Goal: Information Seeking & Learning: Understand process/instructions

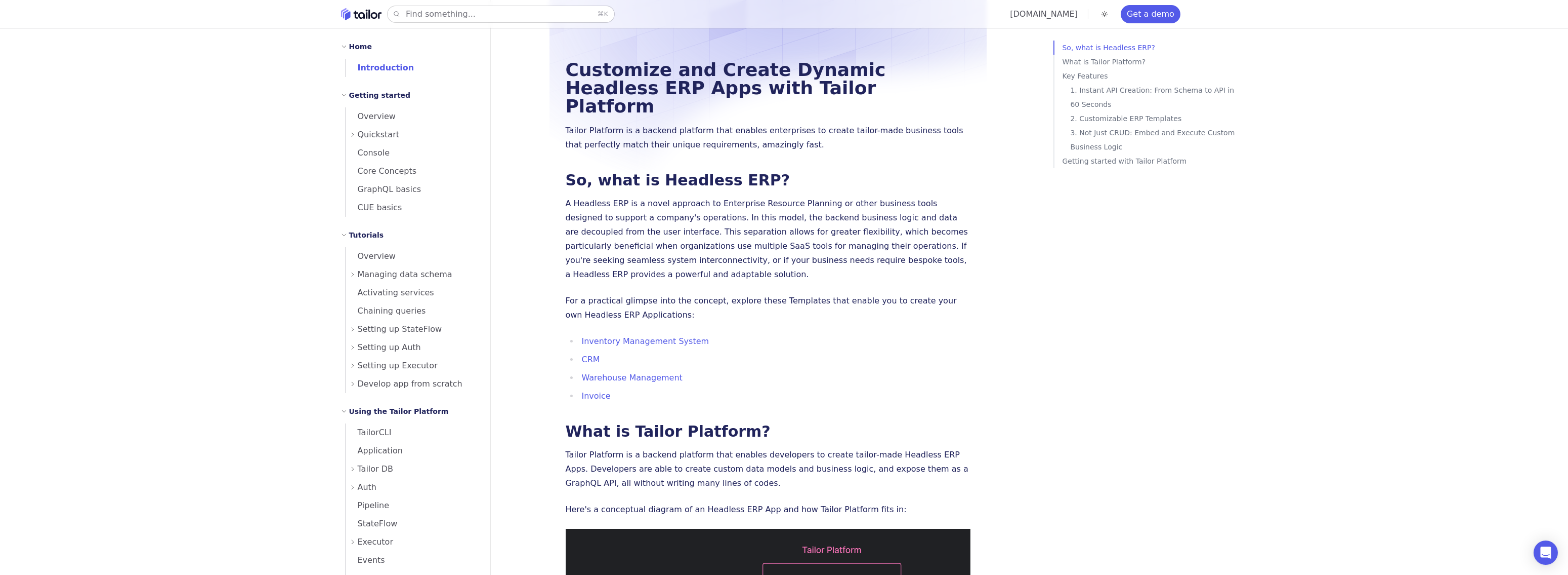
click at [530, 17] on button "Find something... ⌘ K" at bounding box center [500, 14] width 227 height 16
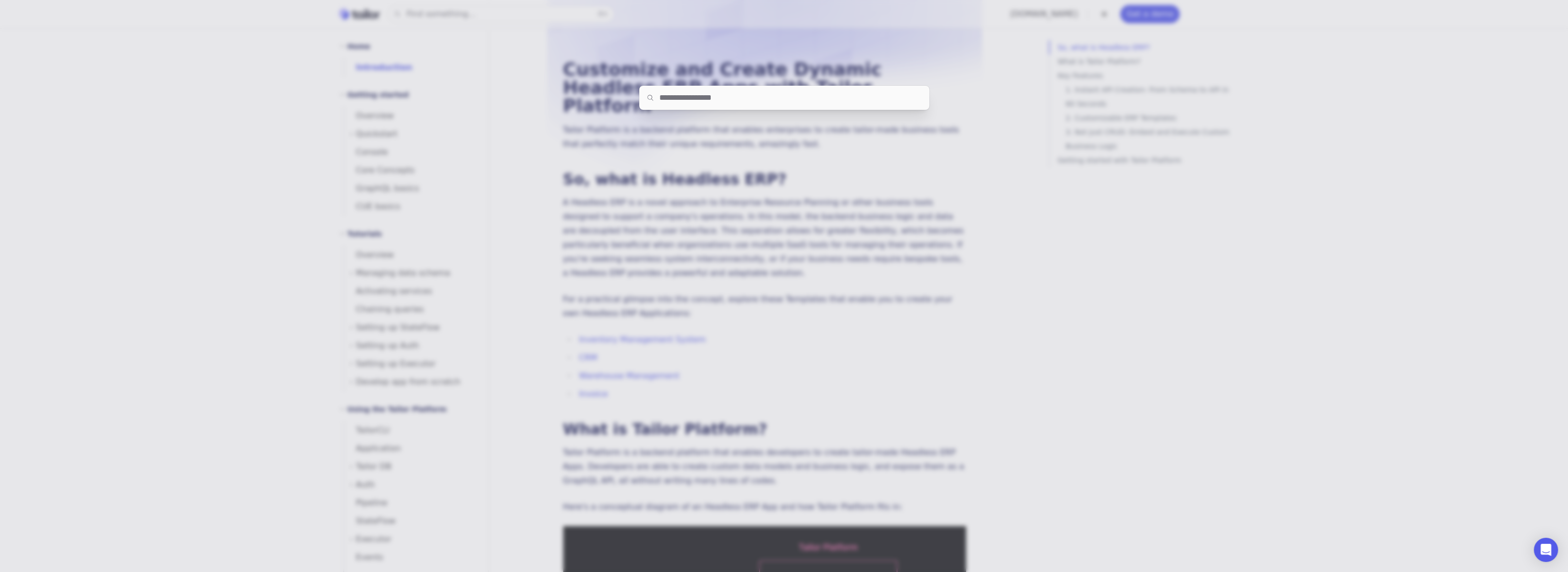
paste input "**********"
type input "**********"
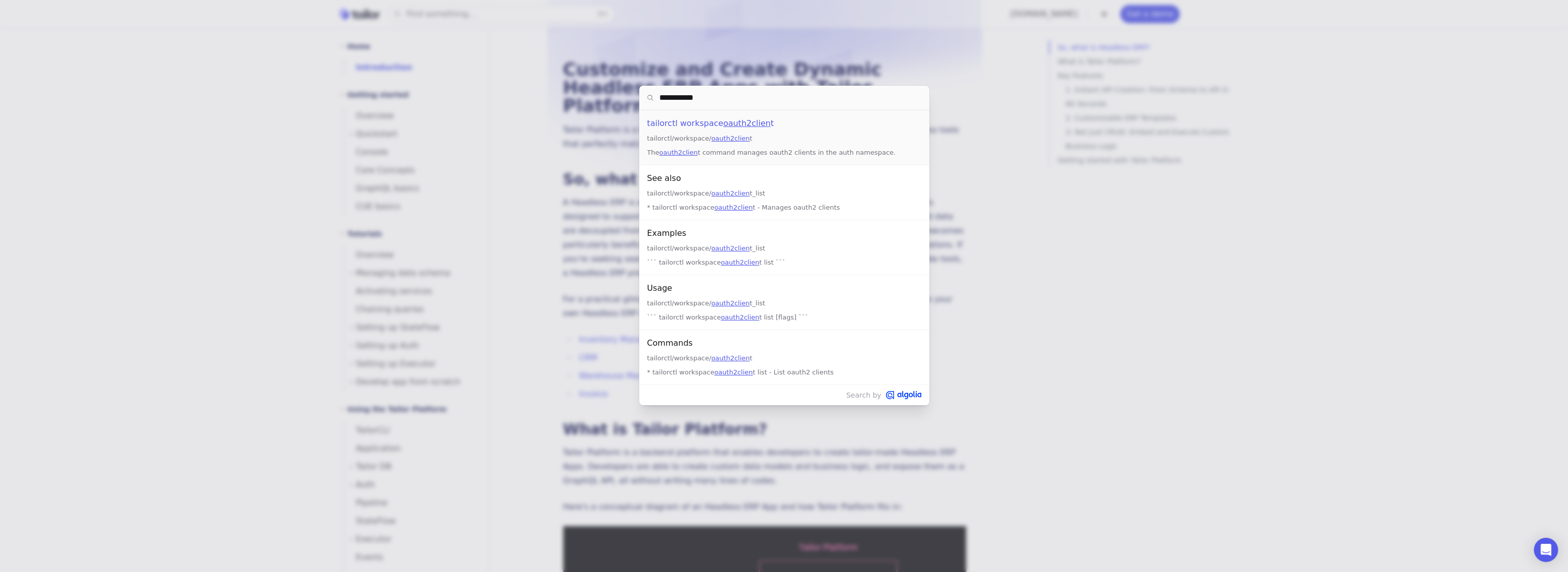
click at [735, 120] on mark "oauth2clien" at bounding box center [747, 123] width 48 height 10
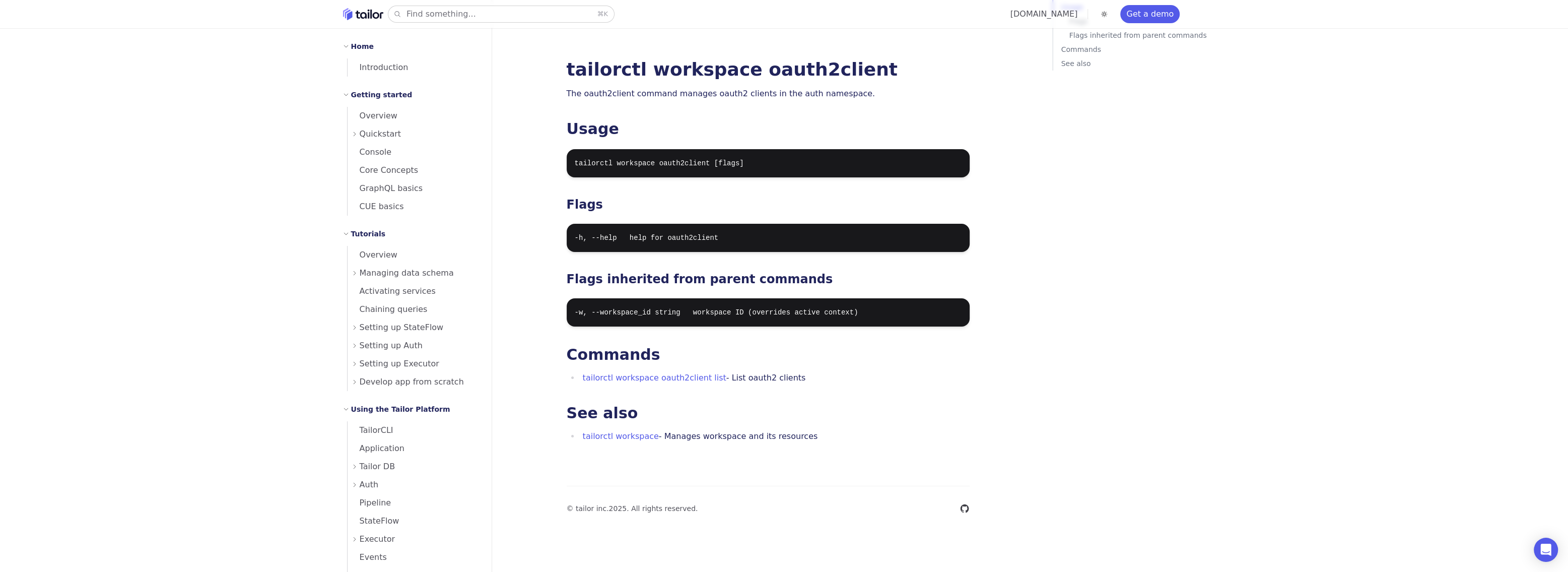
click at [475, 8] on button "Find something... ⌘ K" at bounding box center [501, 14] width 226 height 16
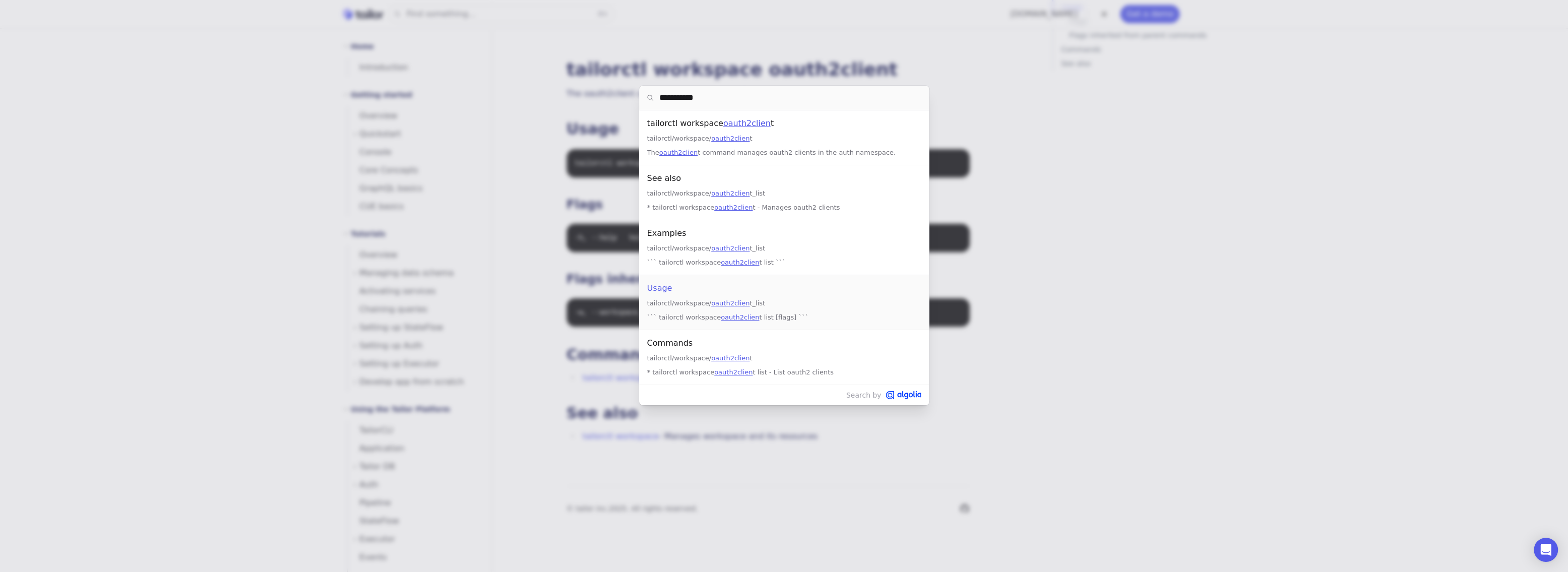
click at [685, 302] on div "tailorctl/workspace/ oauth2clien t_list" at bounding box center [784, 303] width 274 height 12
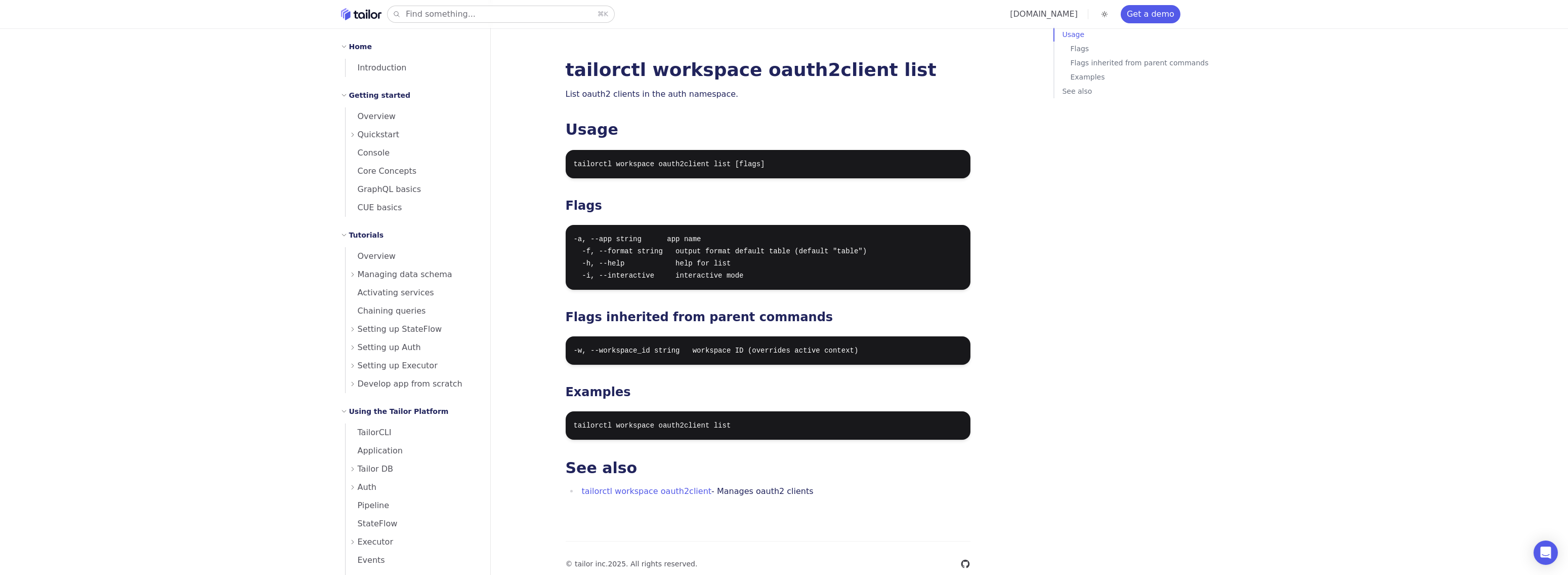
click at [496, 17] on button "Find something... ⌘ K" at bounding box center [500, 14] width 227 height 16
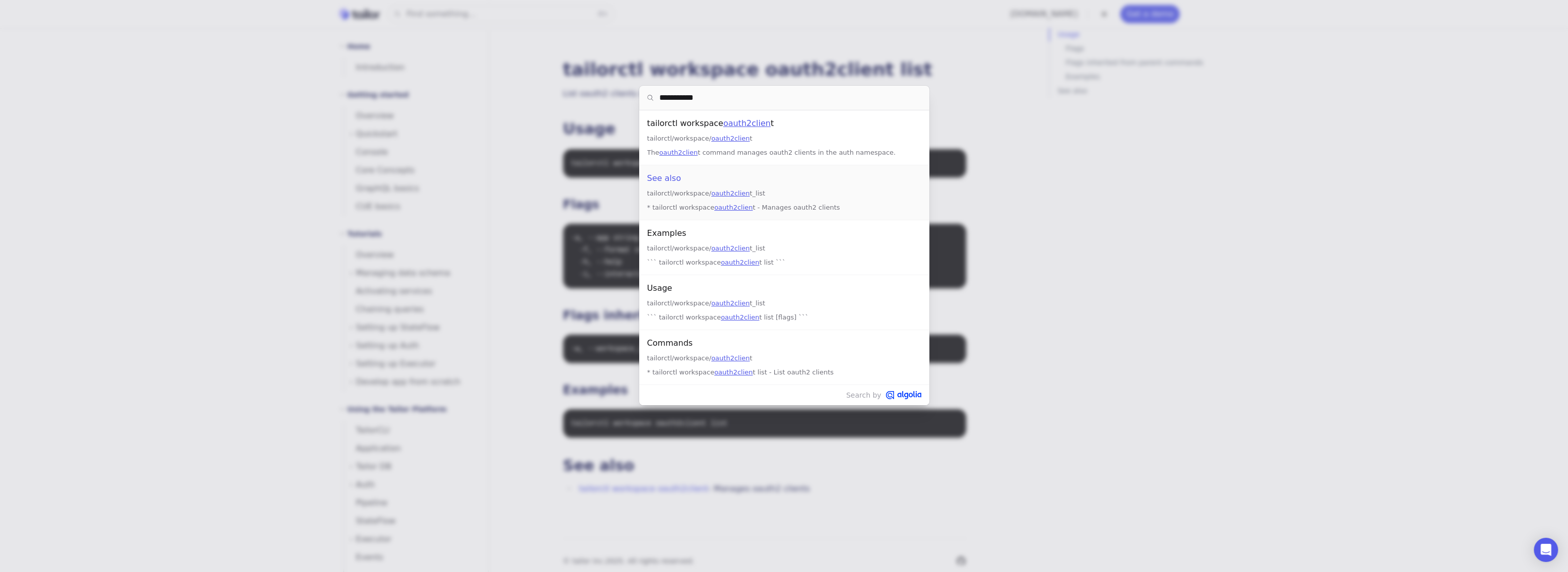
click at [692, 178] on div "See also" at bounding box center [784, 178] width 274 height 14
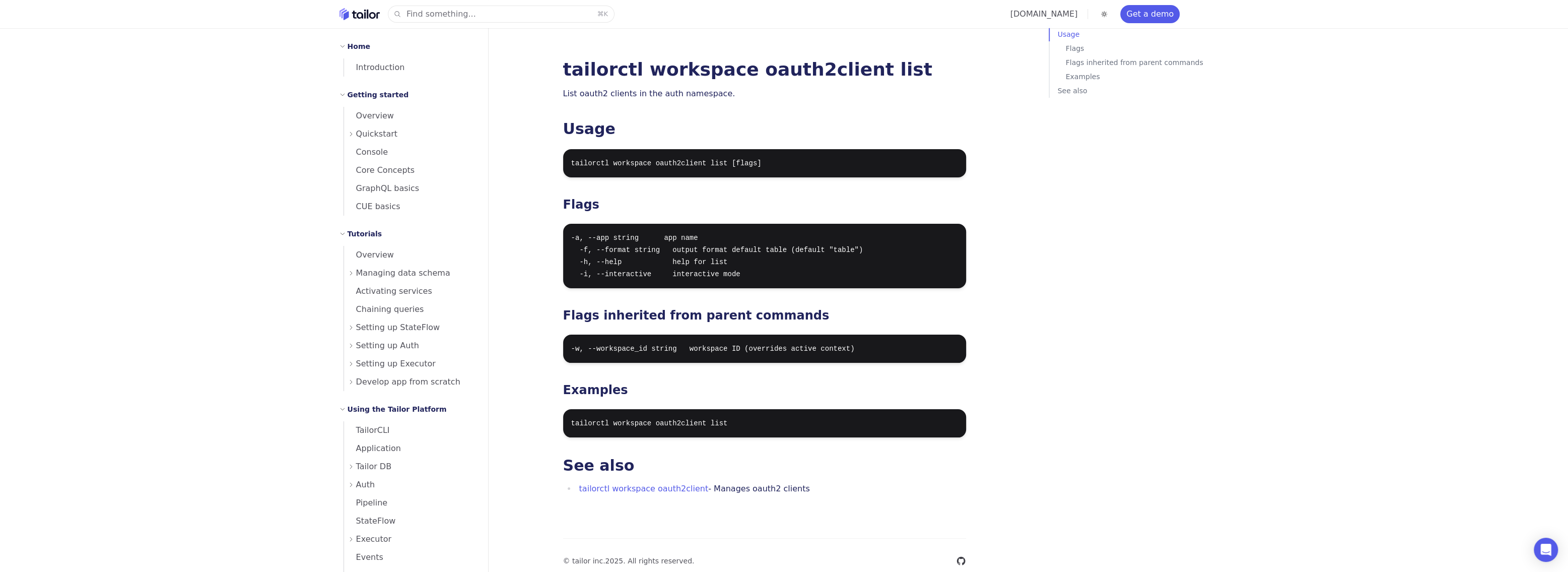
scroll to position [27, 0]
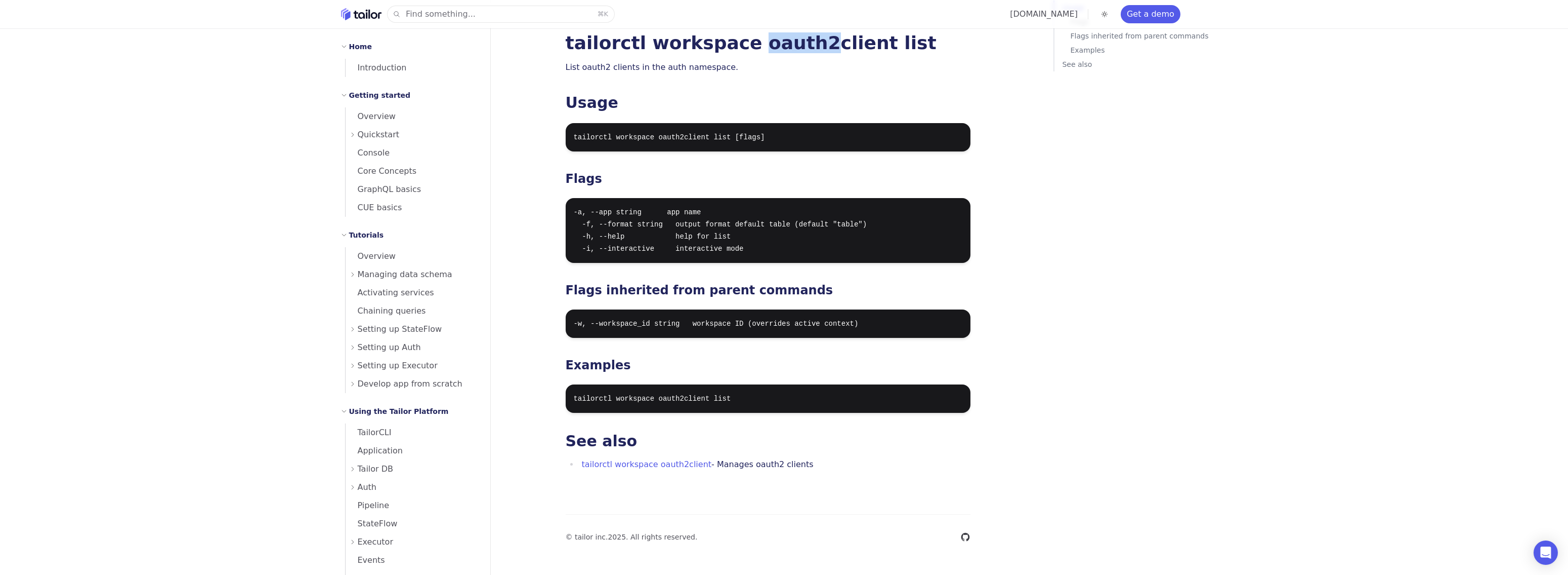
drag, startPoint x: 732, startPoint y: 45, endPoint x: 786, endPoint y: 44, distance: 54.0
click at [786, 44] on h1 "tailorctl workspace oauth2client list" at bounding box center [768, 43] width 405 height 18
copy h1 "oauth2"
click at [541, 12] on button "Find something... ⌘ K" at bounding box center [500, 14] width 227 height 16
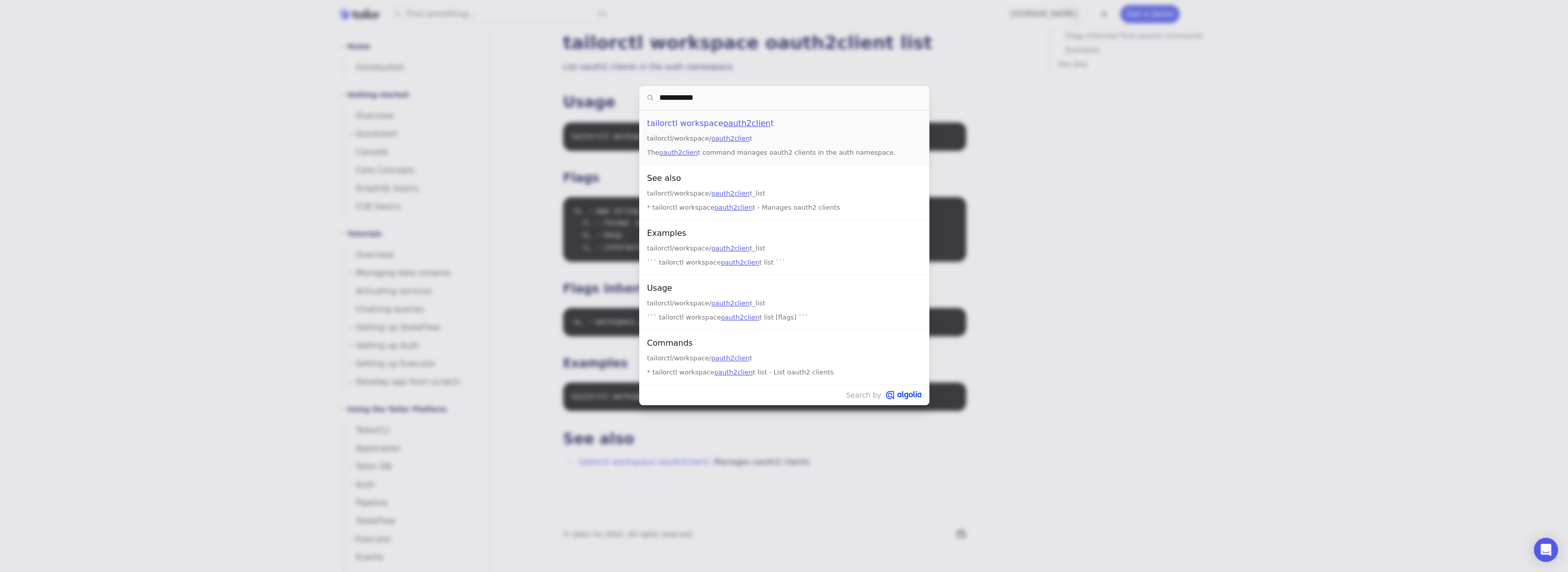
paste input "search"
type input "******"
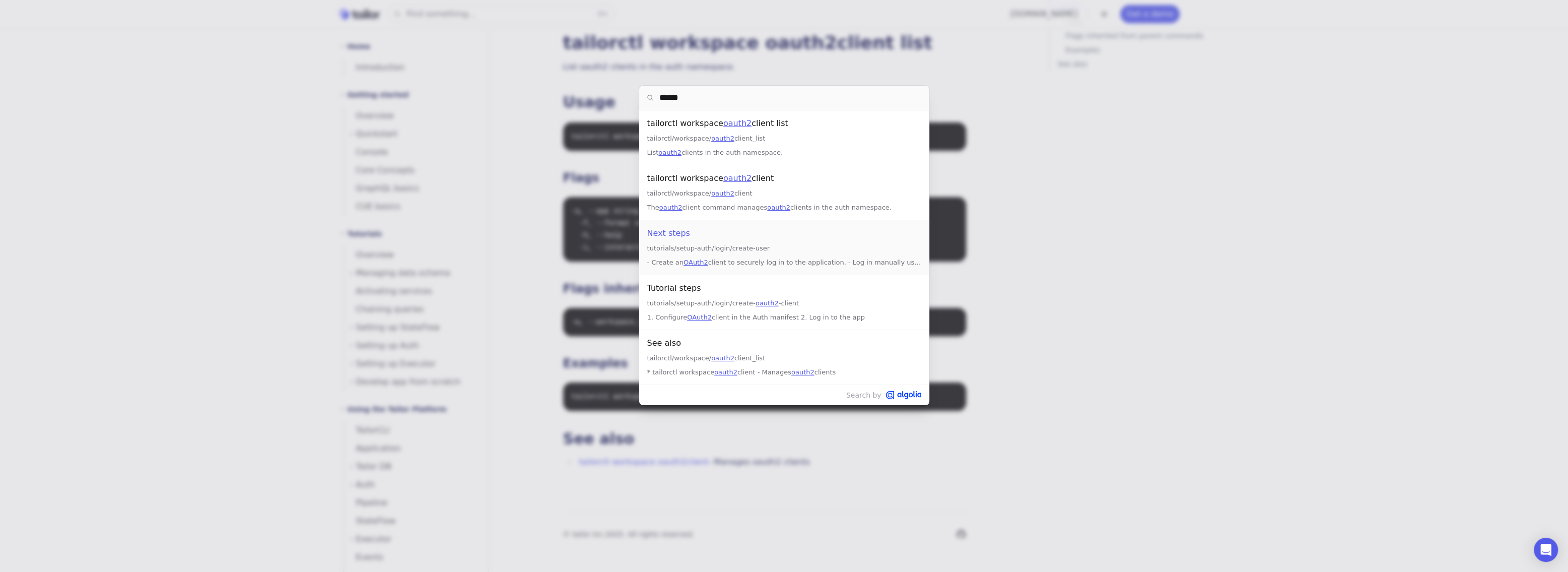
click at [711, 251] on div "tutorials/setup-auth/login/create-user" at bounding box center [784, 248] width 274 height 12
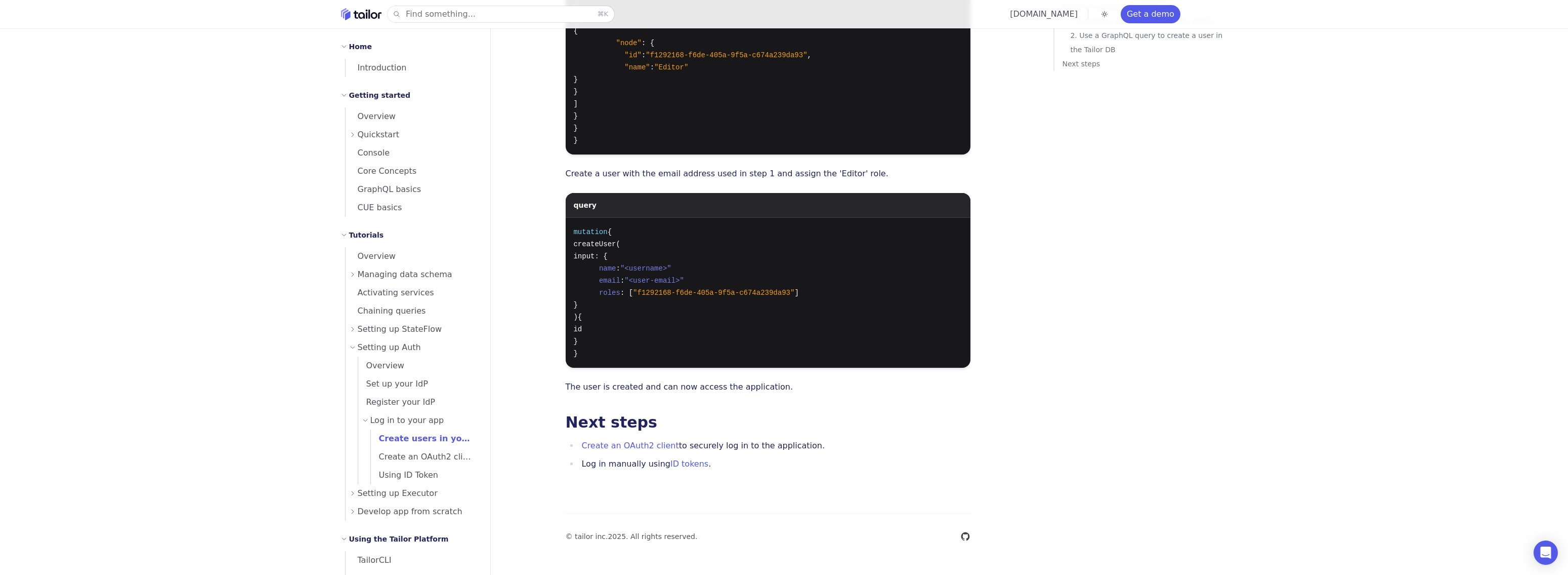
scroll to position [1437, 0]
click at [629, 445] on link "Create an OAuth2 client" at bounding box center [630, 445] width 97 height 10
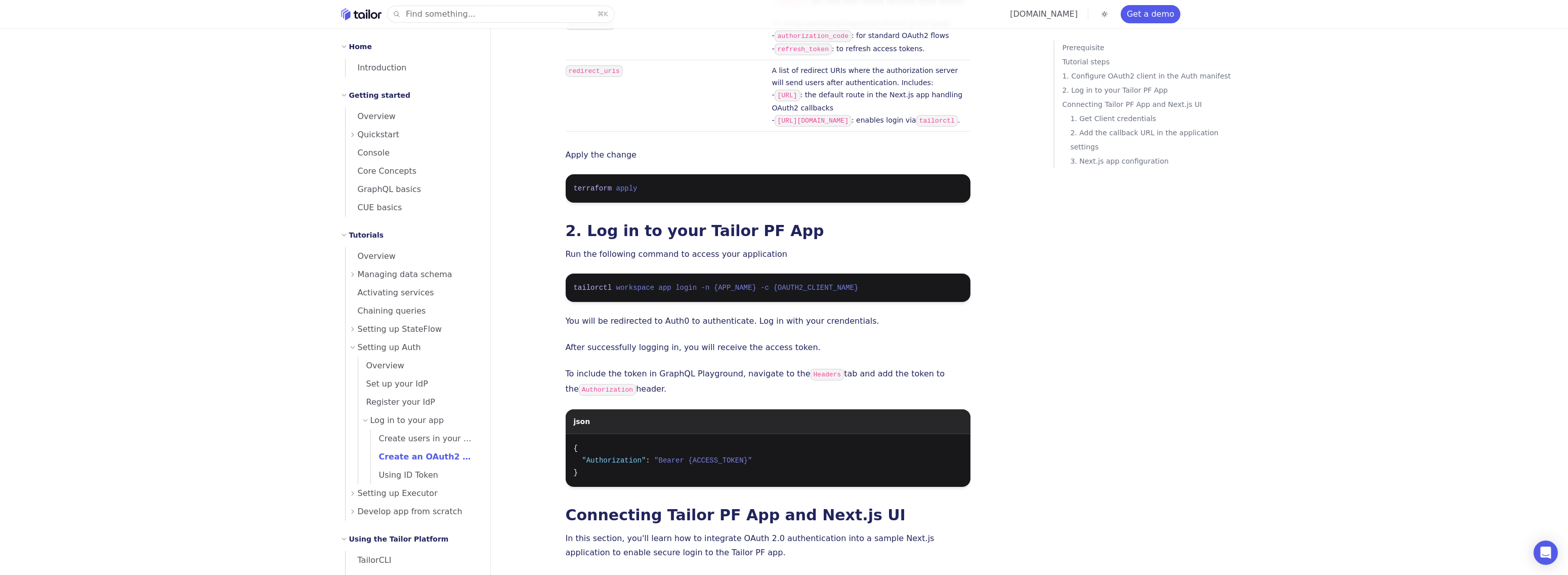
scroll to position [783, 0]
